Goal: Task Accomplishment & Management: Manage account settings

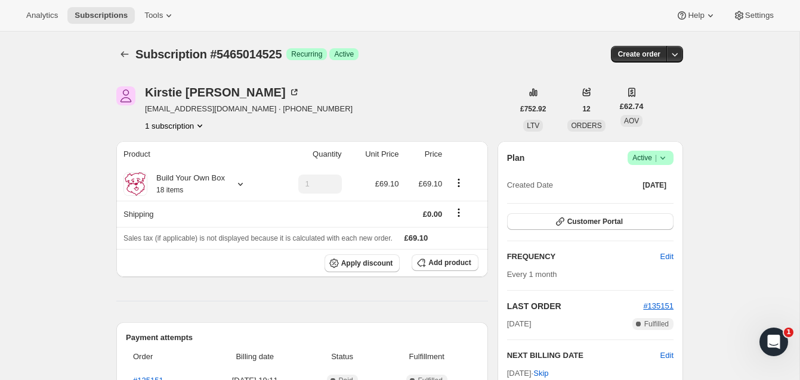
click at [647, 154] on span "Active |" at bounding box center [650, 158] width 36 height 12
click at [641, 178] on span "Pause subscription" at bounding box center [646, 181] width 66 height 9
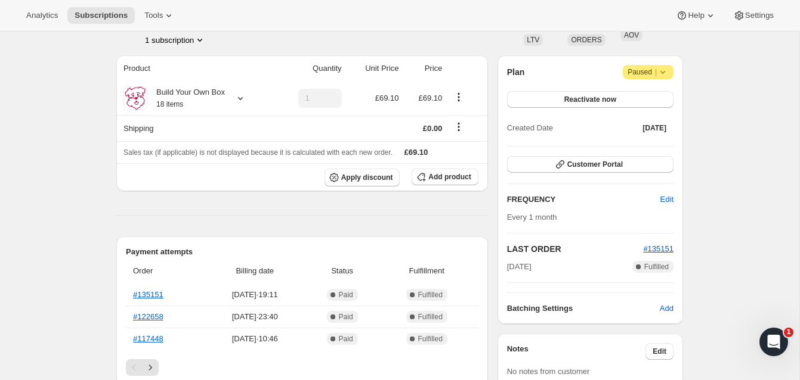
scroll to position [141, 0]
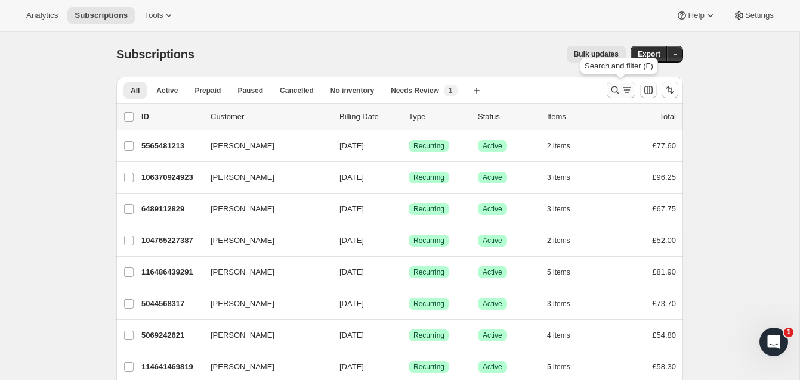
click at [613, 85] on icon "Search and filter results" at bounding box center [615, 90] width 12 height 12
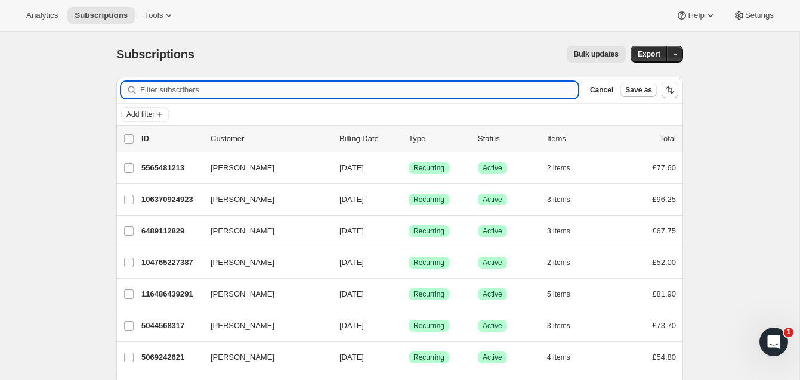
click at [294, 89] on input "Filter subscribers" at bounding box center [359, 90] width 438 height 17
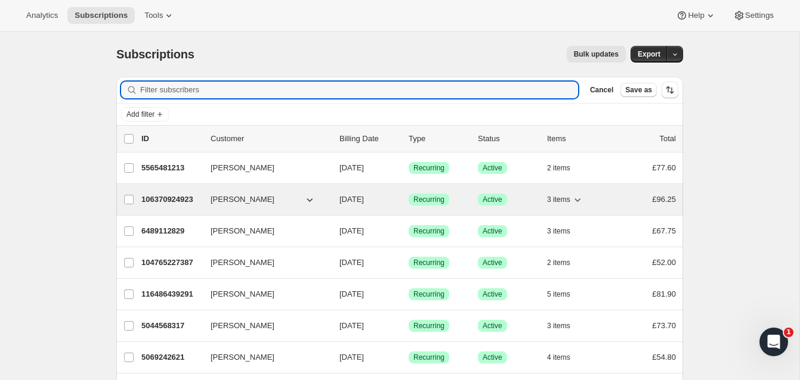
click at [247, 88] on input "Filter subscribers" at bounding box center [359, 90] width 438 height 17
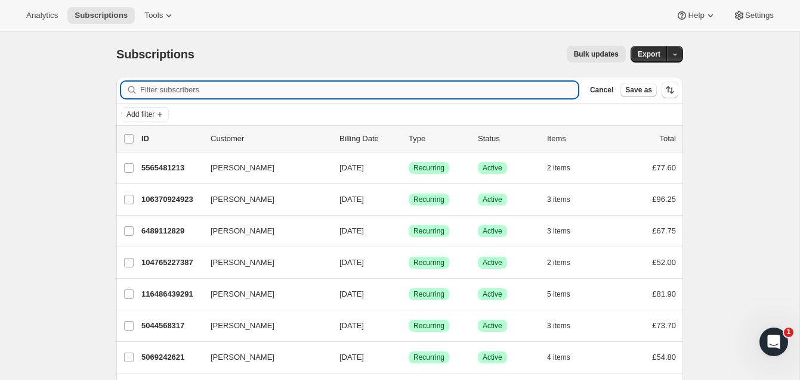
paste input "[PERSON_NAME]"
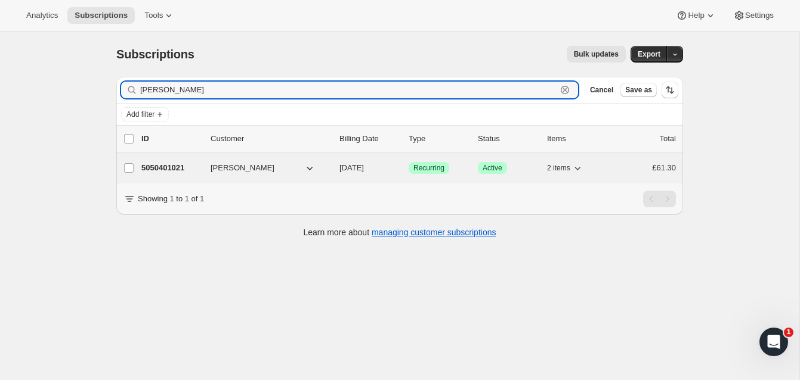
type input "[PERSON_NAME]"
click at [179, 165] on p "5050401021" at bounding box center [171, 168] width 60 height 12
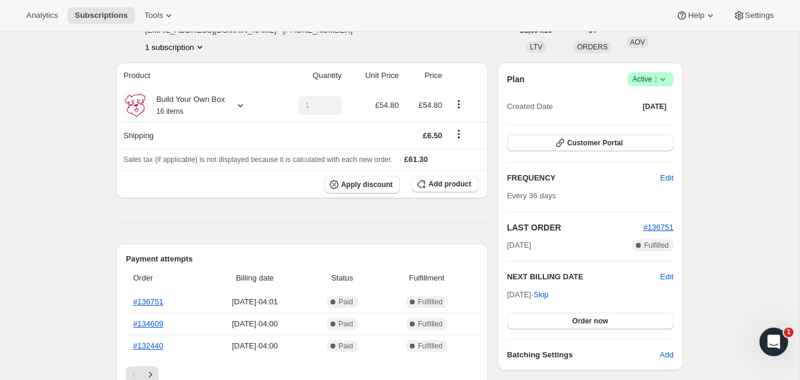
scroll to position [80, 0]
click at [377, 181] on span "Apply discount" at bounding box center [367, 184] width 52 height 10
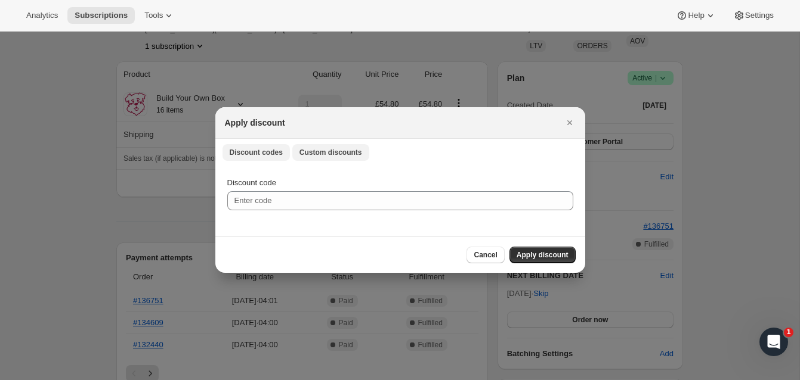
click at [352, 151] on span "Custom discounts" at bounding box center [330, 153] width 63 height 10
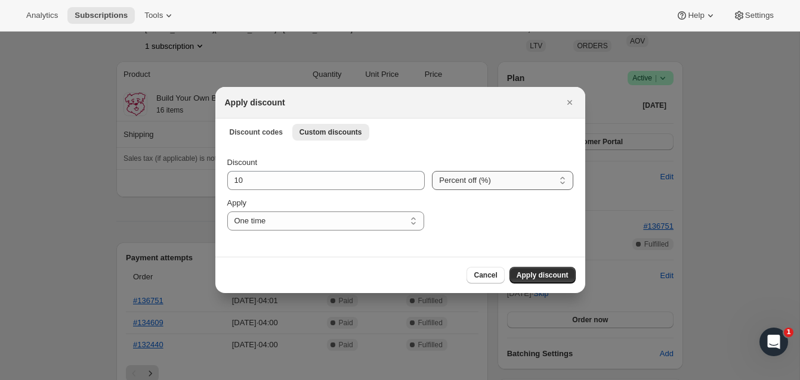
click at [479, 181] on select "Percent off (%) Amount off (£)" at bounding box center [502, 180] width 141 height 19
select select "fixed"
click at [432, 171] on select "Percent off (%) Amount off (£)" at bounding box center [502, 180] width 141 height 19
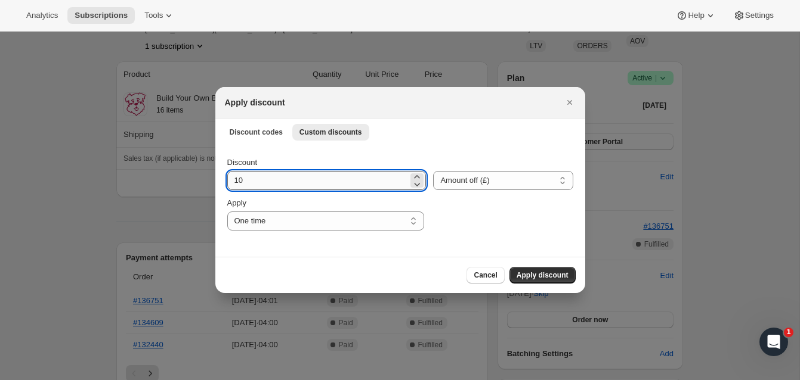
drag, startPoint x: 236, startPoint y: 180, endPoint x: 249, endPoint y: 181, distance: 13.1
click at [248, 181] on input "10" at bounding box center [317, 180] width 181 height 19
type input "29.00"
click at [540, 271] on span "Apply discount" at bounding box center [542, 276] width 52 height 10
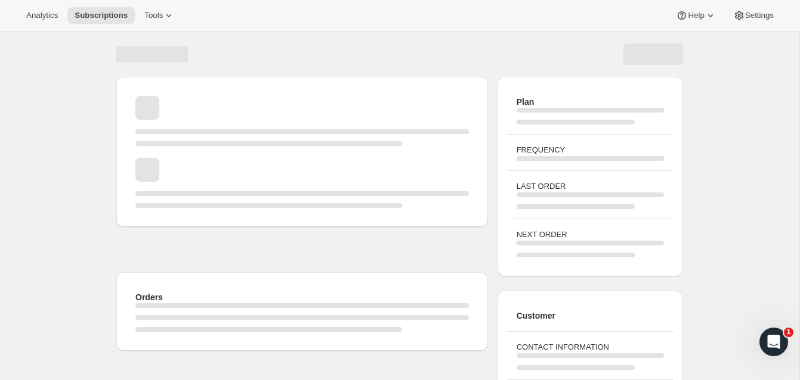
scroll to position [80, 0]
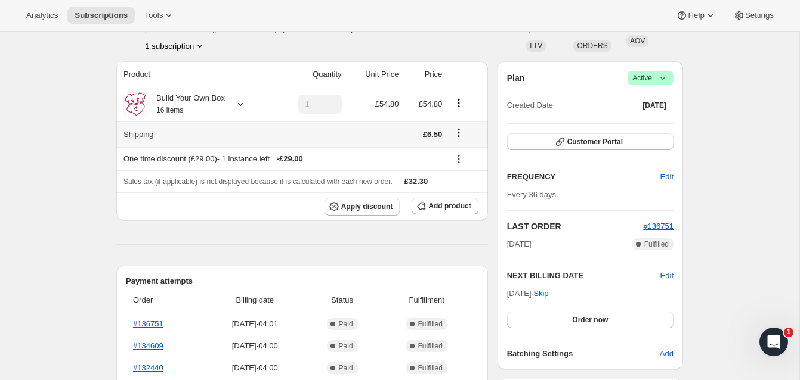
click at [459, 132] on icon "Shipping actions" at bounding box center [459, 133] width 12 height 12
click at [457, 153] on span "Edit shipping rate" at bounding box center [458, 156] width 60 height 9
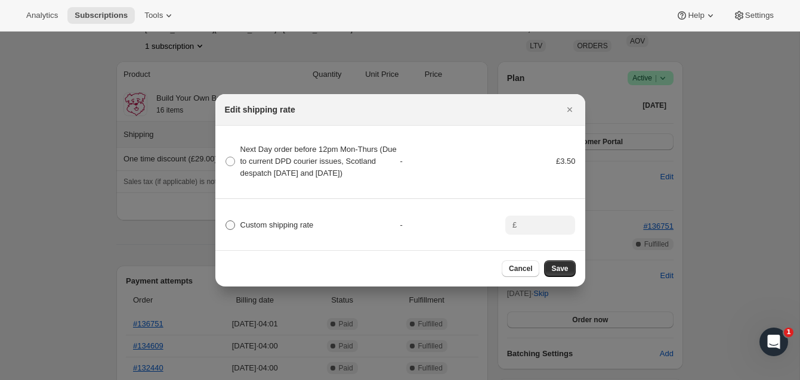
click at [232, 230] on span ":rf8:" at bounding box center [230, 226] width 10 height 10
click at [226, 221] on input "Custom shipping rate" at bounding box center [225, 221] width 1 height 1
radio input "true"
click at [528, 233] on input ":rf8:" at bounding box center [538, 225] width 37 height 19
type input "3.50"
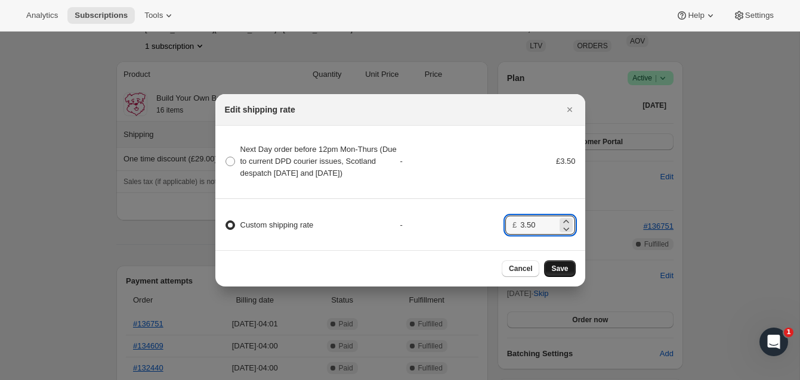
click at [560, 274] on span "Save" at bounding box center [559, 269] width 17 height 10
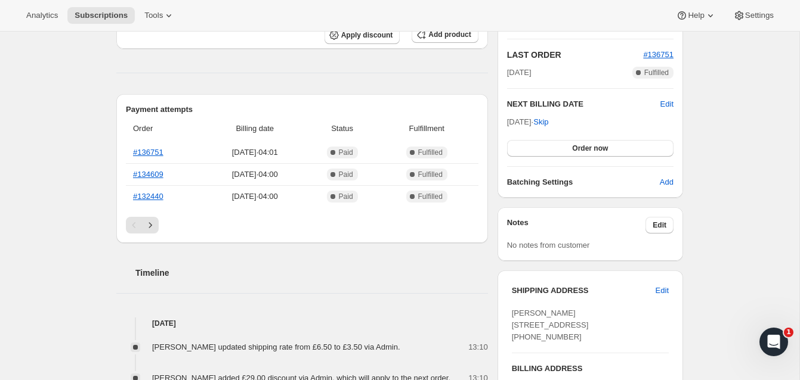
scroll to position [311, 0]
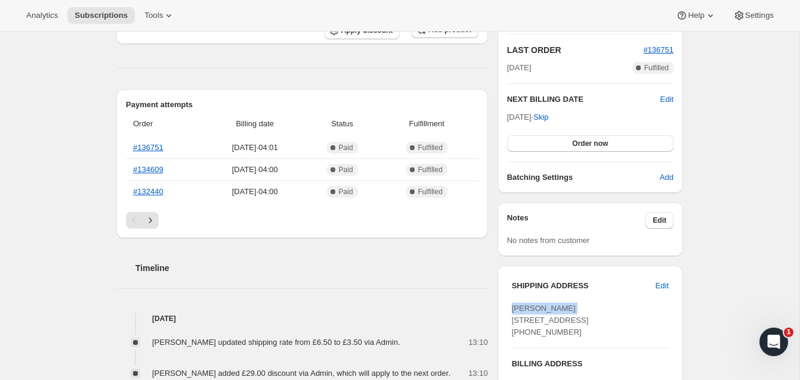
drag, startPoint x: 572, startPoint y: 311, endPoint x: 506, endPoint y: 311, distance: 66.2
click at [506, 311] on div "SHIPPING ADDRESS Edit [PERSON_NAME] [STREET_ADDRESS] [PHONE_NUMBER] BILLING ADD…" at bounding box center [589, 370] width 185 height 208
copy span "[PERSON_NAME]"
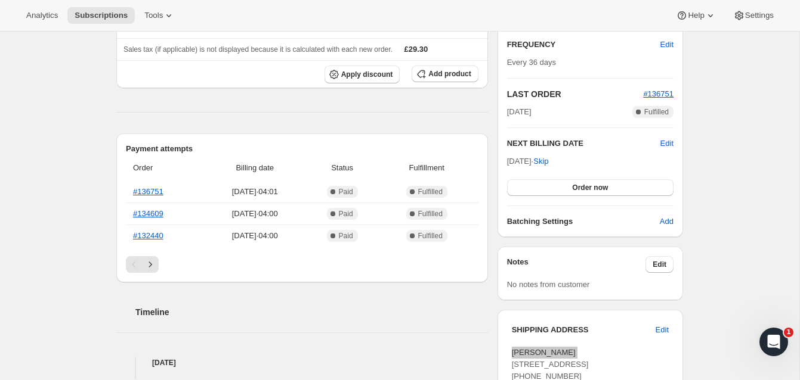
scroll to position [277, 0]
